Goal: Check status

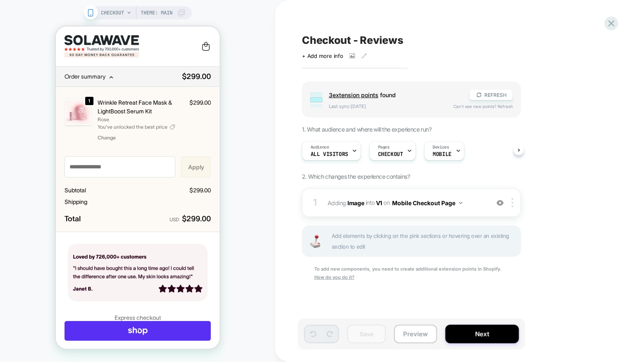
click at [603, 23] on div "Checkout - Reviews Click to view images Click to edit experience details + Add …" at bounding box center [453, 180] width 310 height 345
click at [614, 22] on icon at bounding box center [611, 23] width 11 height 11
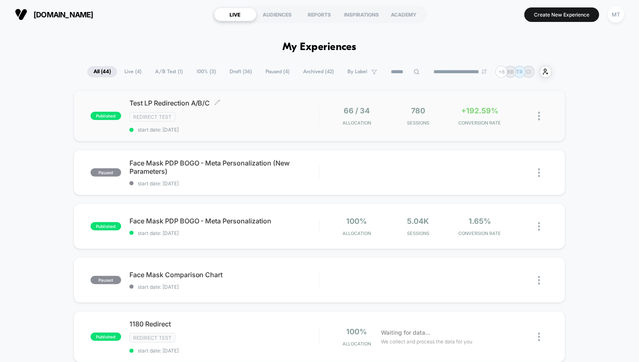
click at [252, 111] on div "Test LP Redirection A/B/C Click to edit experience details Click to edit experi…" at bounding box center [224, 116] width 190 height 34
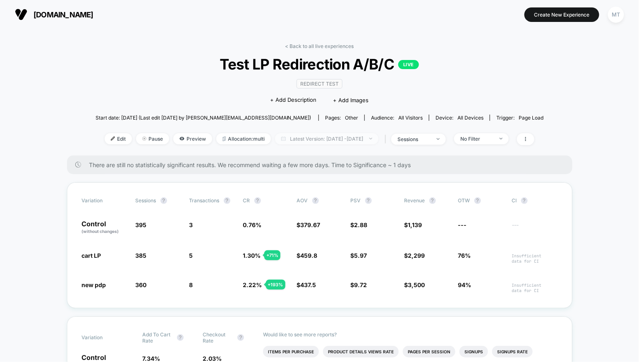
click at [326, 135] on span "Latest Version: Oct 9, 2025 - Oct 10, 2025" at bounding box center [326, 138] width 103 height 11
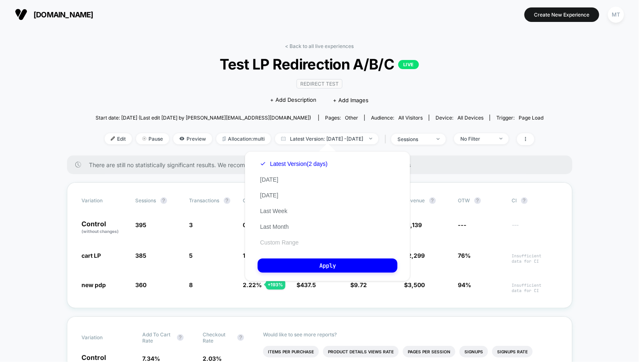
click at [284, 241] on button "Custom Range" at bounding box center [278, 241] width 43 height 7
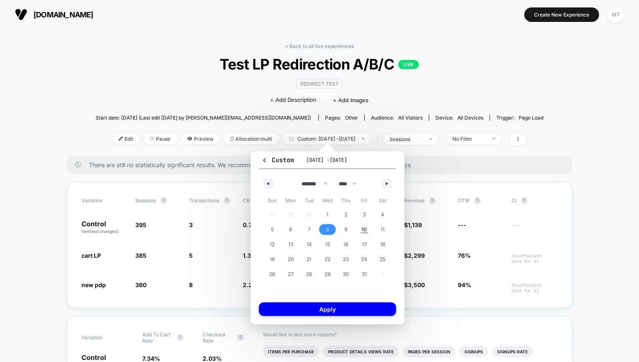
click at [330, 226] on span "8" at bounding box center [327, 229] width 19 height 11
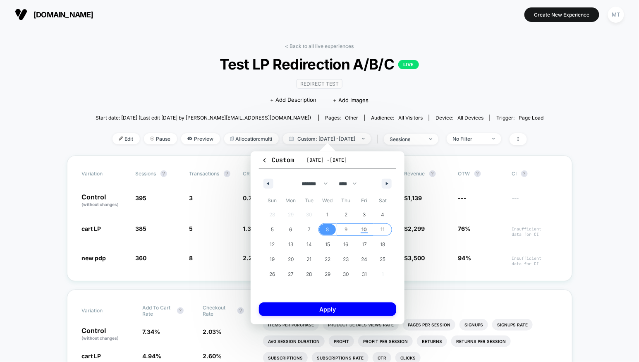
click at [386, 229] on span "11" at bounding box center [382, 229] width 19 height 11
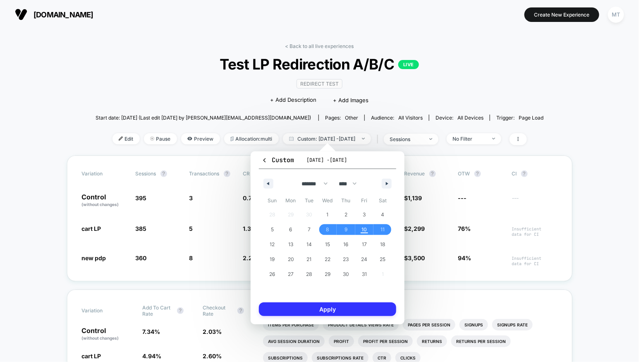
click at [352, 307] on button "Apply" at bounding box center [327, 309] width 137 height 14
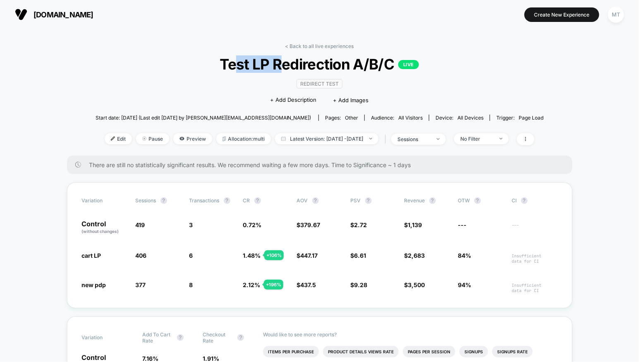
drag, startPoint x: 232, startPoint y: 64, endPoint x: 278, endPoint y: 68, distance: 45.7
click at [278, 68] on span "Test LP Redirection A/B/C LIVE" at bounding box center [319, 63] width 403 height 17
